Goal: Task Accomplishment & Management: Manage account settings

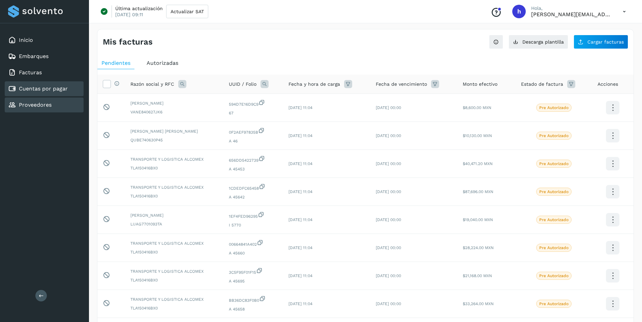
click at [45, 109] on div "Proveedores" at bounding box center [44, 104] width 79 height 15
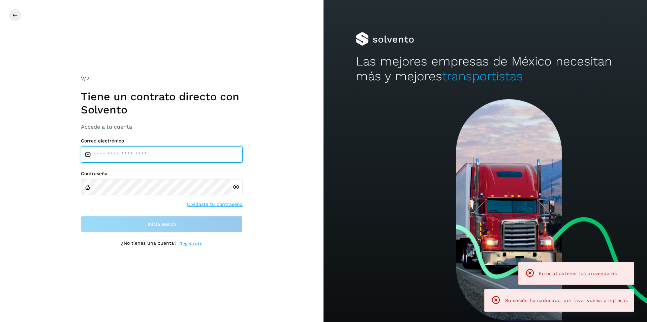
type input "**********"
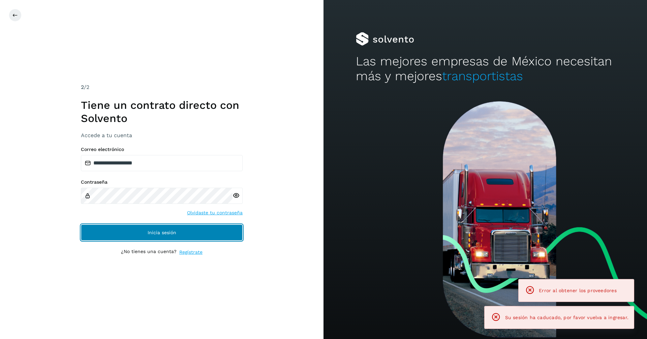
click at [150, 228] on button "Inicia sesión" at bounding box center [162, 233] width 162 height 16
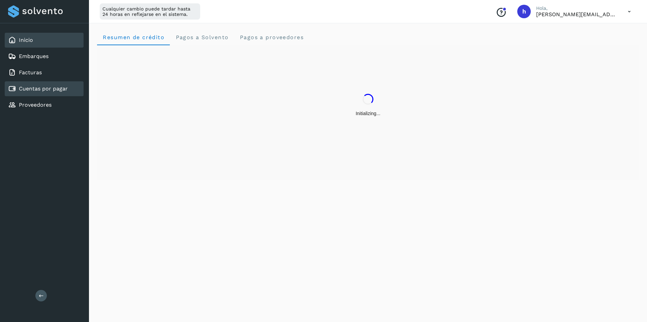
click at [57, 88] on link "Cuentas por pagar" at bounding box center [43, 88] width 49 height 6
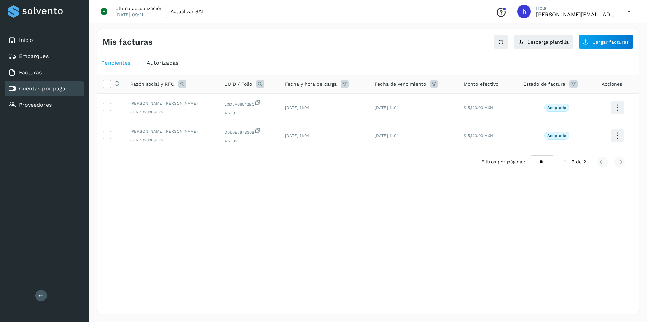
click at [176, 60] on span "Autorizadas" at bounding box center [163, 63] width 32 height 6
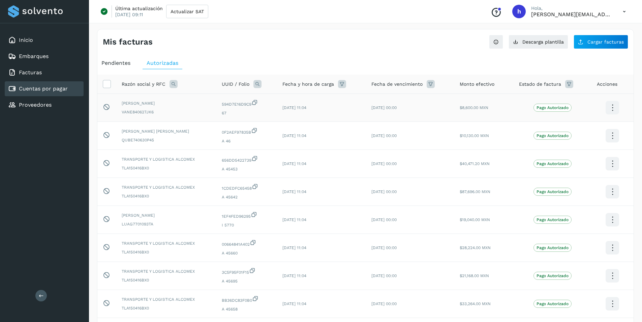
click at [614, 107] on icon at bounding box center [613, 108] width 16 height 16
click at [432, 50] on div at bounding box center [321, 161] width 642 height 322
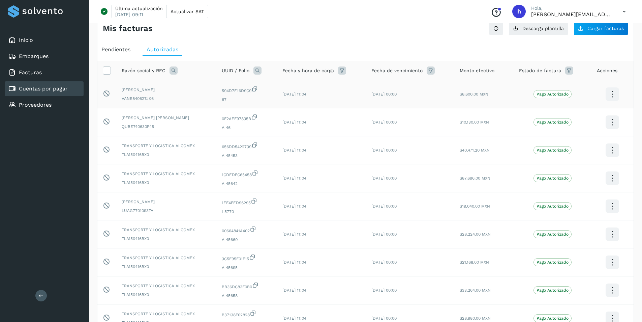
click at [318, 26] on div "Mis facturas" at bounding box center [234, 29] width 263 height 10
